Goal: Transaction & Acquisition: Purchase product/service

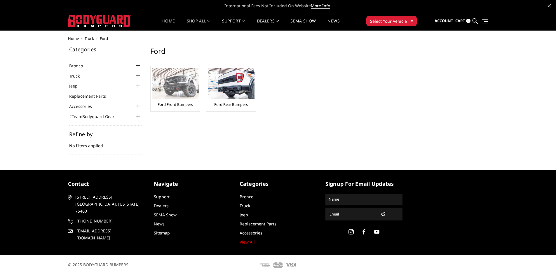
click at [168, 87] on img at bounding box center [175, 83] width 47 height 31
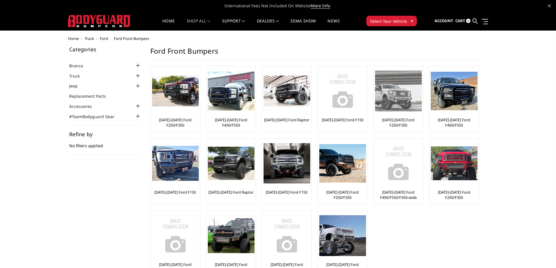
click at [386, 103] on img at bounding box center [398, 91] width 47 height 41
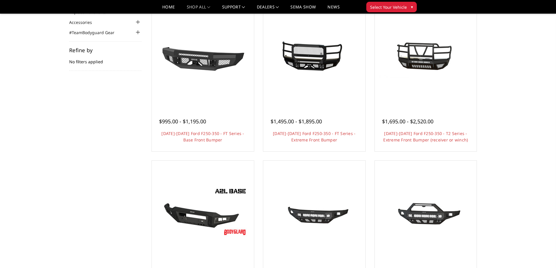
scroll to position [58, 0]
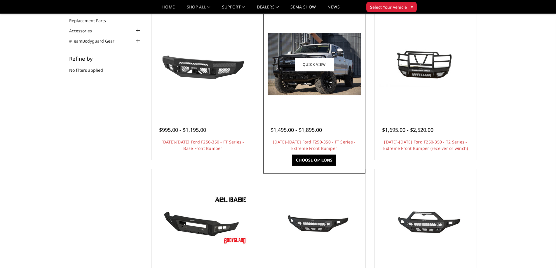
click at [290, 79] on img at bounding box center [313, 64] width 93 height 62
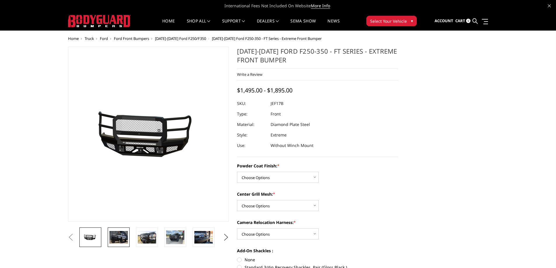
click at [118, 238] on img at bounding box center [118, 237] width 18 height 12
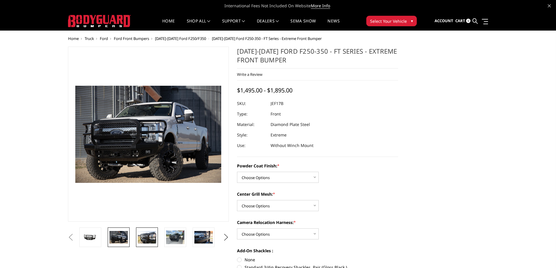
click at [146, 239] on img at bounding box center [147, 237] width 18 height 12
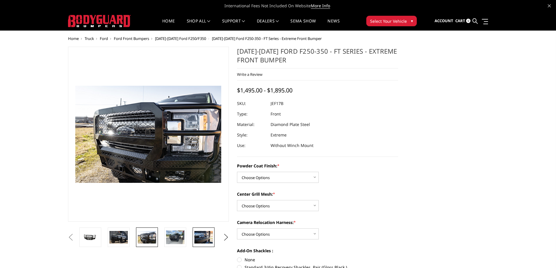
click at [195, 236] on img at bounding box center [203, 237] width 18 height 12
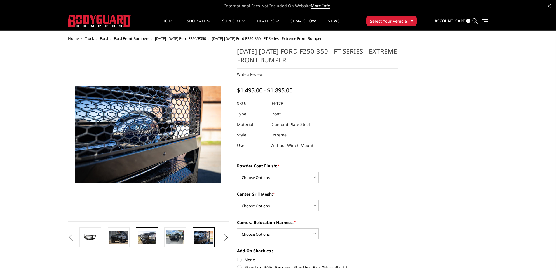
click at [150, 236] on img at bounding box center [147, 237] width 18 height 12
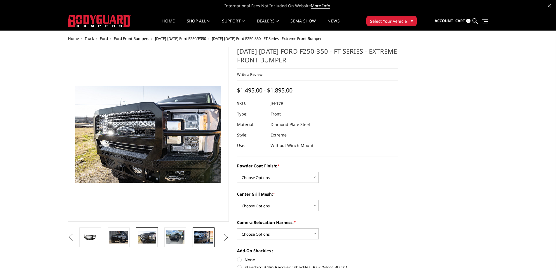
click at [193, 237] on link at bounding box center [204, 238] width 22 height 20
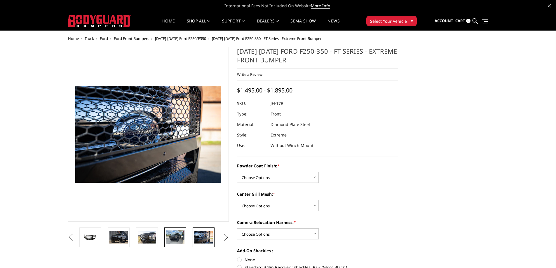
click at [176, 235] on img at bounding box center [175, 237] width 18 height 14
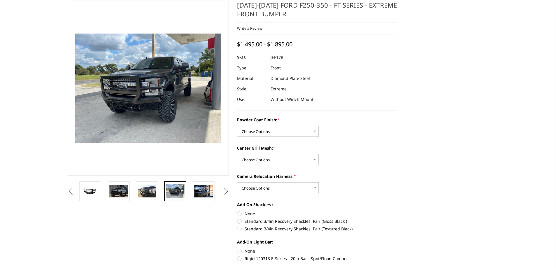
scroll to position [88, 0]
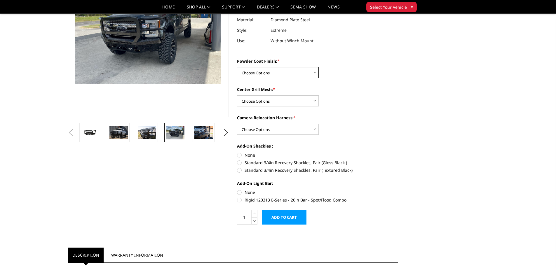
click at [312, 73] on select "Choose Options Bare Metal Gloss Black Powder Coat Textured Black Powder Coat" at bounding box center [278, 72] width 82 height 11
click at [237, 67] on select "Choose Options Bare Metal Gloss Black Powder Coat Textured Black Powder Coat" at bounding box center [278, 72] width 82 height 11
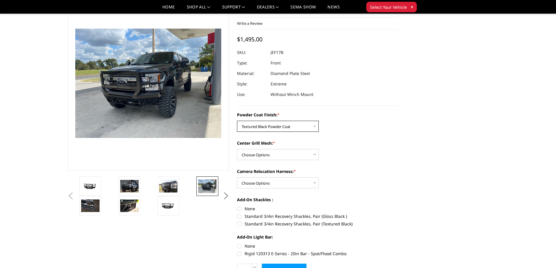
scroll to position [29, 0]
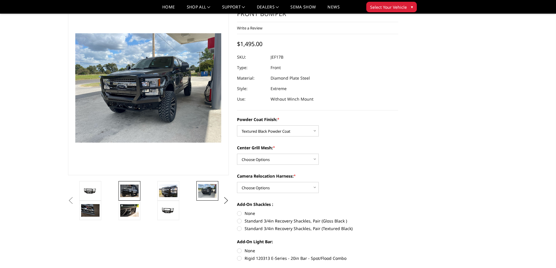
click at [128, 188] on img at bounding box center [129, 191] width 18 height 12
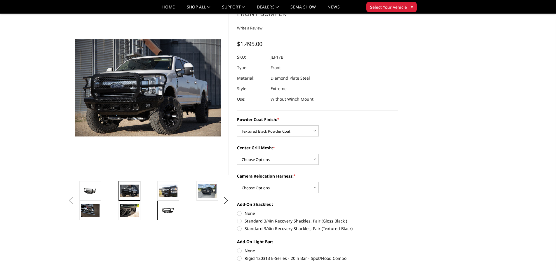
click at [165, 207] on img at bounding box center [168, 210] width 18 height 9
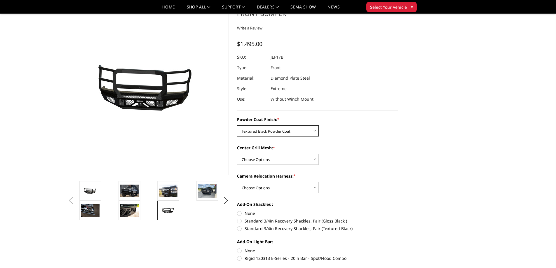
click at [317, 130] on select "Choose Options Bare Metal Gloss Black Powder Coat Textured Black Powder Coat" at bounding box center [278, 130] width 82 height 11
click at [237, 125] on select "Choose Options Bare Metal Gloss Black Powder Coat Textured Black Powder Coat" at bounding box center [278, 130] width 82 height 11
click at [306, 131] on select "Choose Options Bare Metal Gloss Black Powder Coat Textured Black Powder Coat" at bounding box center [278, 130] width 82 height 11
select select "3222"
click at [237, 125] on select "Choose Options Bare Metal Gloss Black Powder Coat Textured Black Powder Coat" at bounding box center [278, 130] width 82 height 11
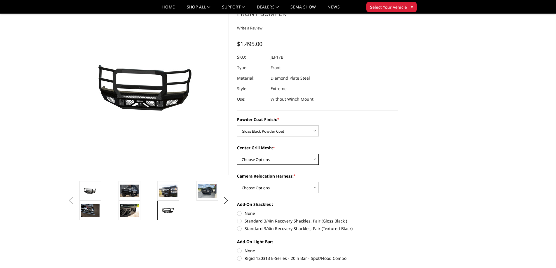
click at [311, 160] on select "Choose Options WITH Expanded Metal in Center Grill WITHOUT Expanded Metal in Ce…" at bounding box center [278, 159] width 82 height 11
click at [124, 188] on img at bounding box center [129, 191] width 18 height 12
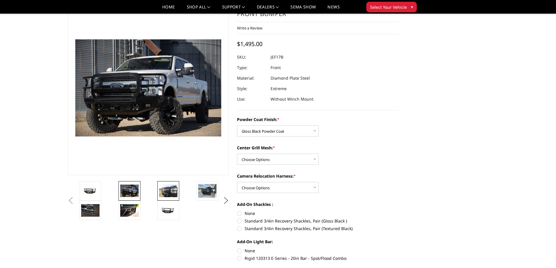
click at [173, 192] on img at bounding box center [168, 191] width 18 height 12
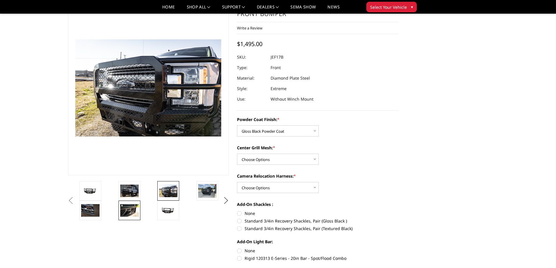
click at [134, 208] on img at bounding box center [129, 210] width 18 height 12
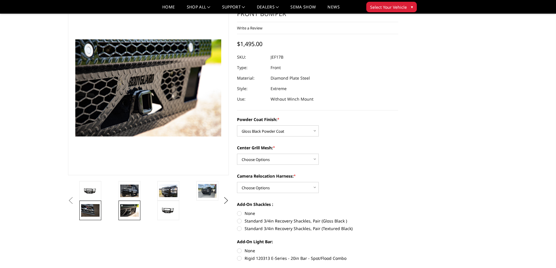
click at [91, 208] on img at bounding box center [90, 210] width 18 height 12
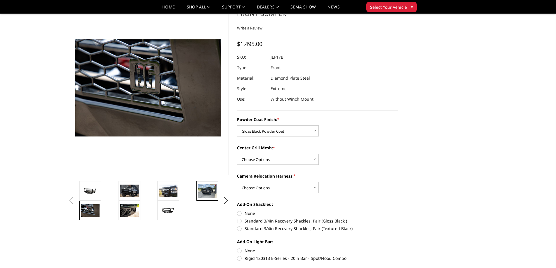
click at [211, 193] on img at bounding box center [207, 191] width 18 height 14
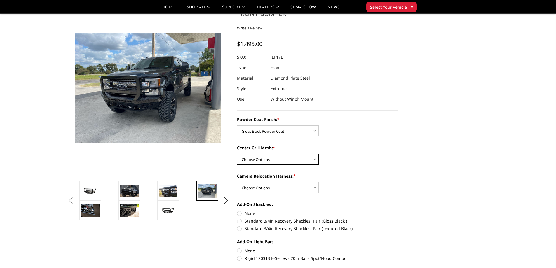
click at [315, 157] on select "Choose Options WITH Expanded Metal in Center Grill WITHOUT Expanded Metal in Ce…" at bounding box center [278, 159] width 82 height 11
select select "3224"
click at [237, 154] on select "Choose Options WITH Expanded Metal in Center Grill WITHOUT Expanded Metal in Ce…" at bounding box center [278, 159] width 82 height 11
click at [315, 189] on select "Choose Options WITH Camera Relocation Harness WITHOUT Camera Relocation Harness" at bounding box center [278, 187] width 82 height 11
select select "3226"
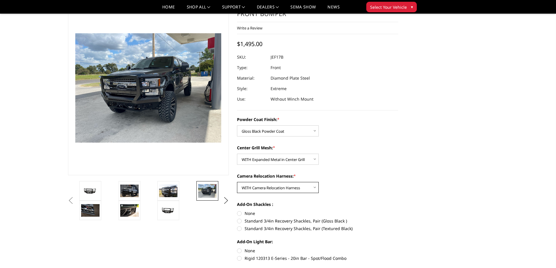
click at [237, 182] on select "Choose Options WITH Camera Relocation Harness WITHOUT Camera Relocation Harness" at bounding box center [278, 187] width 82 height 11
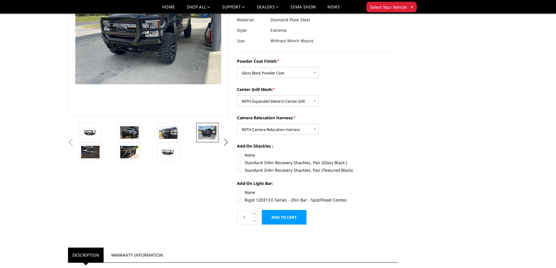
click at [238, 154] on label "None" at bounding box center [317, 155] width 161 height 6
click at [237, 152] on input "None" at bounding box center [237, 152] width 0 height 0
radio input "true"
click at [240, 190] on label "None" at bounding box center [317, 192] width 161 height 6
click at [237, 190] on input "None" at bounding box center [237, 189] width 0 height 0
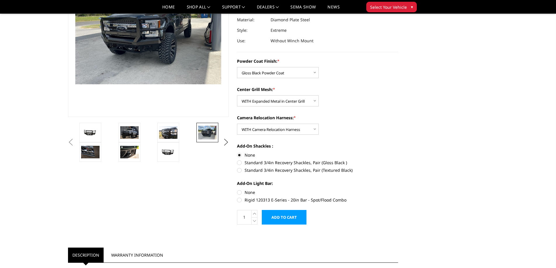
radio input "true"
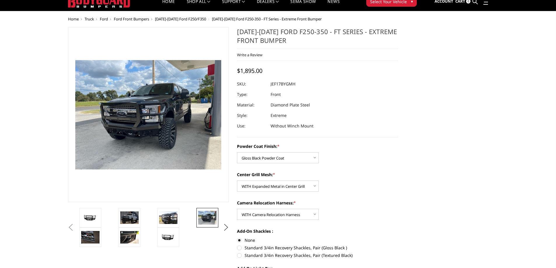
scroll to position [0, 0]
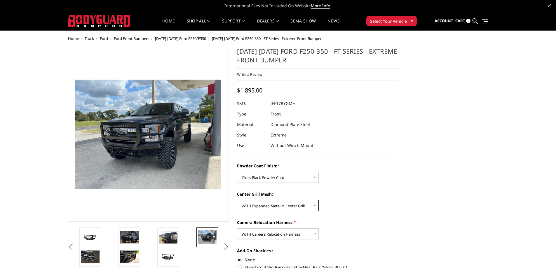
click at [315, 205] on select "Choose Options WITH Expanded Metal in Center Grill WITHOUT Expanded Metal in Ce…" at bounding box center [278, 205] width 82 height 11
click at [237, 200] on select "Choose Options WITH Expanded Metal in Center Grill WITHOUT Expanded Metal in Ce…" at bounding box center [278, 205] width 82 height 11
click at [363, 202] on div "Center Grill Mesh: * Choose Options WITH Expanded Metal in Center Grill WITHOUT…" at bounding box center [317, 201] width 161 height 20
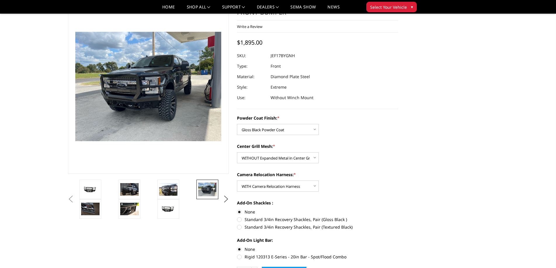
scroll to position [58, 0]
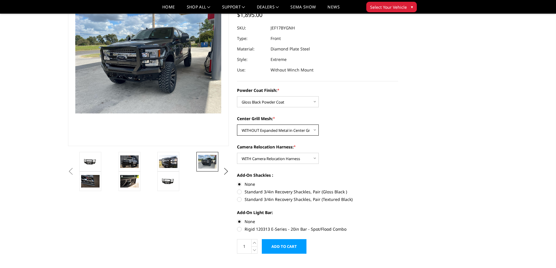
click at [314, 130] on select "Choose Options WITH Expanded Metal in Center Grill WITHOUT Expanded Metal in Ce…" at bounding box center [278, 130] width 82 height 11
select select "3224"
click at [237, 125] on select "Choose Options WITH Expanded Metal in Center Grill WITHOUT Expanded Metal in Ce…" at bounding box center [278, 130] width 82 height 11
click at [316, 160] on select "Choose Options WITH Camera Relocation Harness WITHOUT Camera Relocation Harness" at bounding box center [278, 158] width 82 height 11
click at [237, 153] on select "Choose Options WITH Camera Relocation Harness WITHOUT Camera Relocation Harness" at bounding box center [278, 158] width 82 height 11
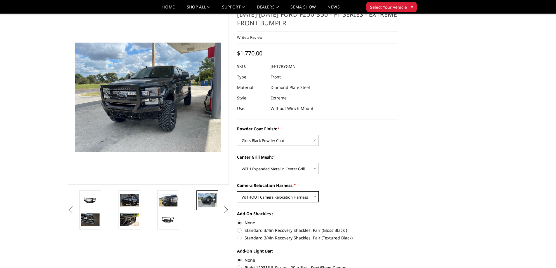
scroll to position [29, 0]
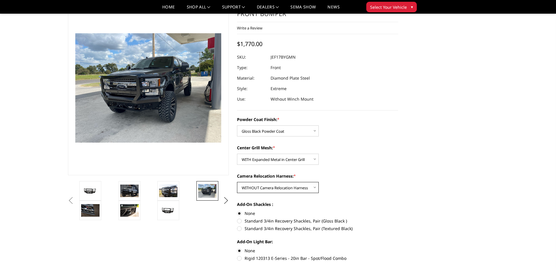
click at [313, 184] on select "Choose Options WITH Camera Relocation Harness WITHOUT Camera Relocation Harness" at bounding box center [278, 187] width 82 height 11
select select "3226"
click at [237, 182] on select "Choose Options WITH Camera Relocation Harness WITHOUT Camera Relocation Harness" at bounding box center [278, 187] width 82 height 11
click at [314, 131] on select "Choose Options Bare Metal Gloss Black Powder Coat Textured Black Powder Coat" at bounding box center [278, 130] width 82 height 11
click at [237, 125] on select "Choose Options Bare Metal Gloss Black Powder Coat Textured Black Powder Coat" at bounding box center [278, 130] width 82 height 11
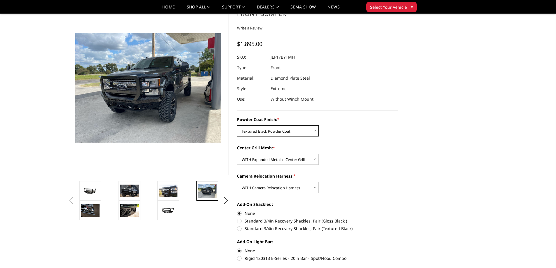
click at [314, 130] on select "Choose Options Bare Metal Gloss Black Powder Coat Textured Black Powder Coat" at bounding box center [278, 130] width 82 height 11
click at [237, 125] on select "Choose Options Bare Metal Gloss Black Powder Coat Textured Black Powder Coat" at bounding box center [278, 130] width 82 height 11
click at [313, 128] on select "Choose Options Bare Metal Gloss Black Powder Coat Textured Black Powder Coat" at bounding box center [278, 130] width 82 height 11
select select "3222"
click at [237, 125] on select "Choose Options Bare Metal Gloss Black Powder Coat Textured Black Powder Coat" at bounding box center [278, 130] width 82 height 11
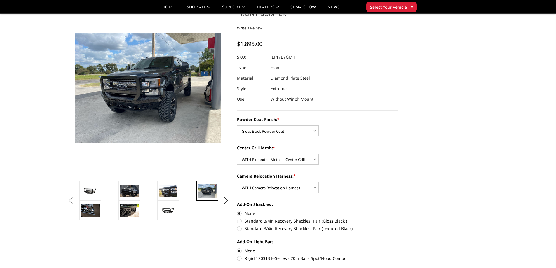
click at [353, 162] on div "Center Grill Mesh: * Choose Options WITH Expanded Metal in Center Grill WITHOUT…" at bounding box center [317, 155] width 161 height 20
click at [314, 132] on select "Choose Options Bare Metal Gloss Black Powder Coat Textured Black Powder Coat" at bounding box center [278, 130] width 82 height 11
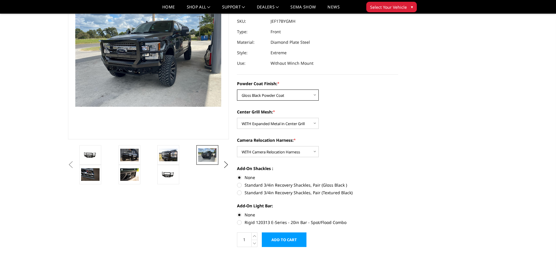
scroll to position [88, 0]
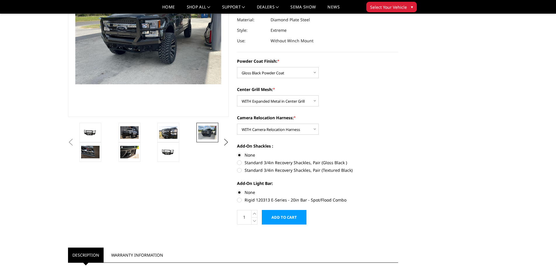
click at [238, 163] on label "Standard 3/4in Recovery Shackles, Pair (Gloss Black )" at bounding box center [317, 163] width 161 height 6
click at [398, 152] on input "Standard 3/4in Recovery Shackles, Pair (Gloss Black )" at bounding box center [398, 152] width 0 height 0
radio input "true"
click at [240, 155] on label "None" at bounding box center [317, 155] width 161 height 6
click at [237, 152] on input "None" at bounding box center [237, 152] width 0 height 0
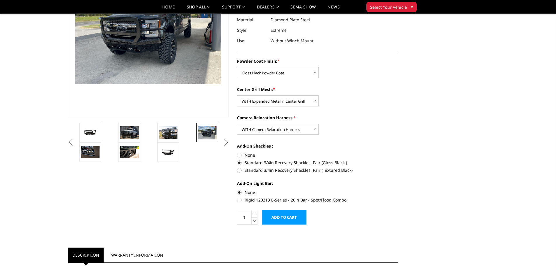
radio input "true"
click at [239, 200] on label "Rigid 120313 E-Series - 20in Bar - Spot/Flood Combo" at bounding box center [317, 200] width 161 height 6
click at [398, 190] on input "Rigid 120313 E-Series - 20in Bar - Spot/Flood Combo" at bounding box center [398, 189] width 0 height 0
radio input "true"
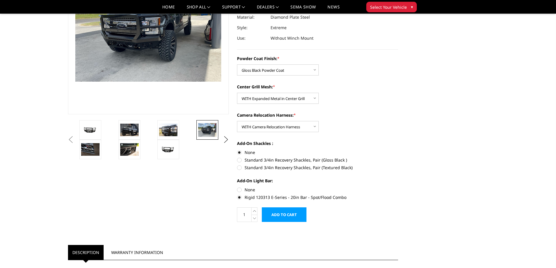
scroll to position [117, 0]
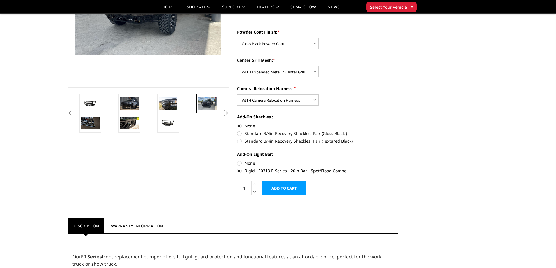
click at [239, 164] on label "None" at bounding box center [317, 163] width 161 height 6
click at [237, 160] on input "None" at bounding box center [237, 160] width 0 height 0
radio input "true"
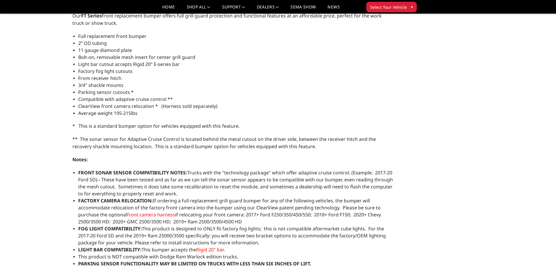
scroll to position [438, 0]
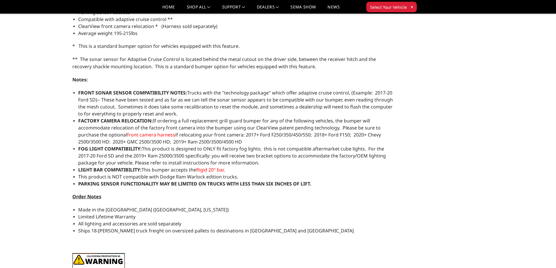
click at [208, 171] on span "Rigid 20" bar" at bounding box center [209, 170] width 27 height 6
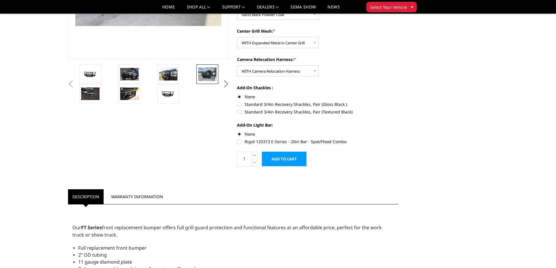
scroll to position [0, 0]
